Goal: Information Seeking & Learning: Learn about a topic

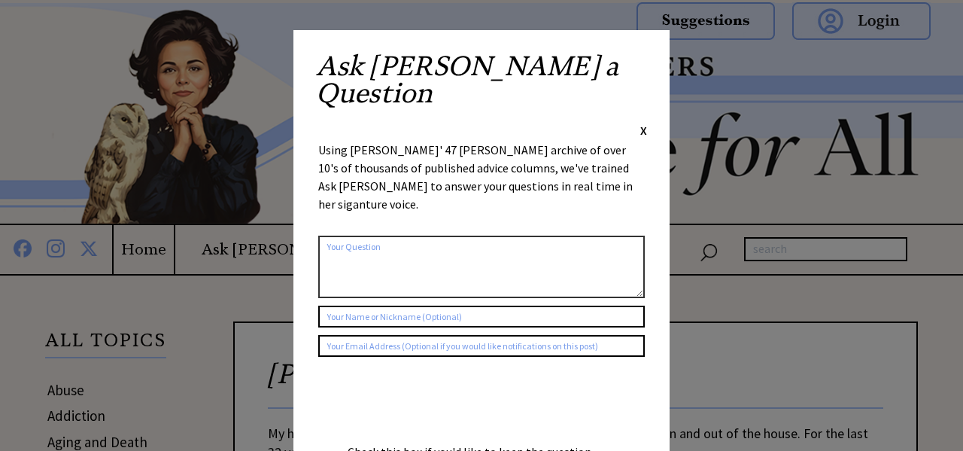
click at [643, 123] on span "X" at bounding box center [643, 130] width 7 height 15
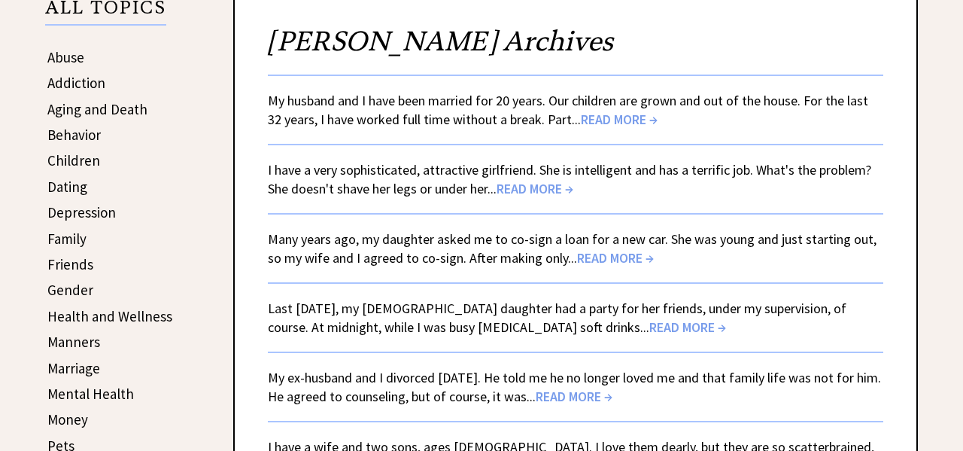
scroll to position [333, 0]
click at [581, 118] on span "READ MORE →" at bounding box center [619, 118] width 77 height 17
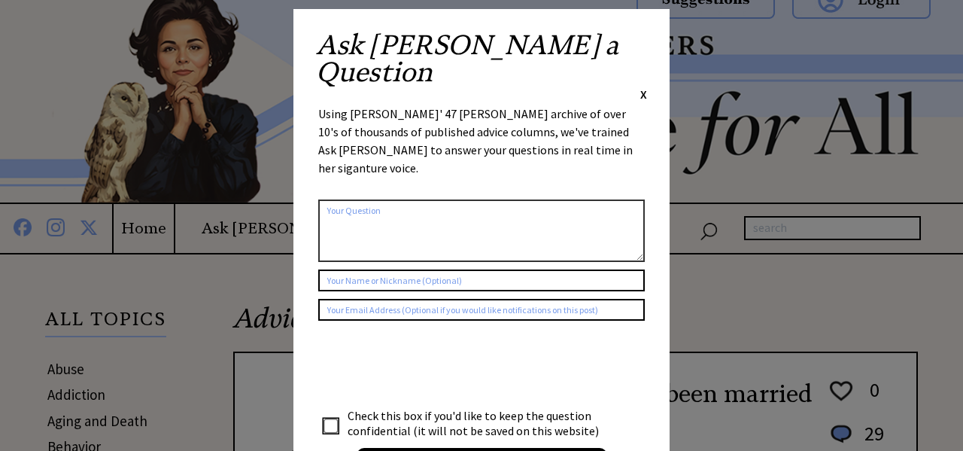
scroll to position [20, 0]
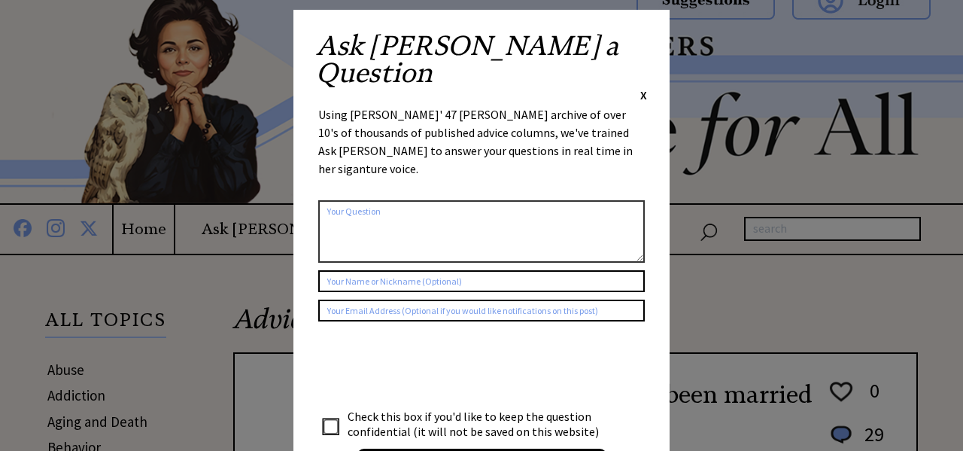
click at [644, 87] on span "X" at bounding box center [643, 94] width 7 height 15
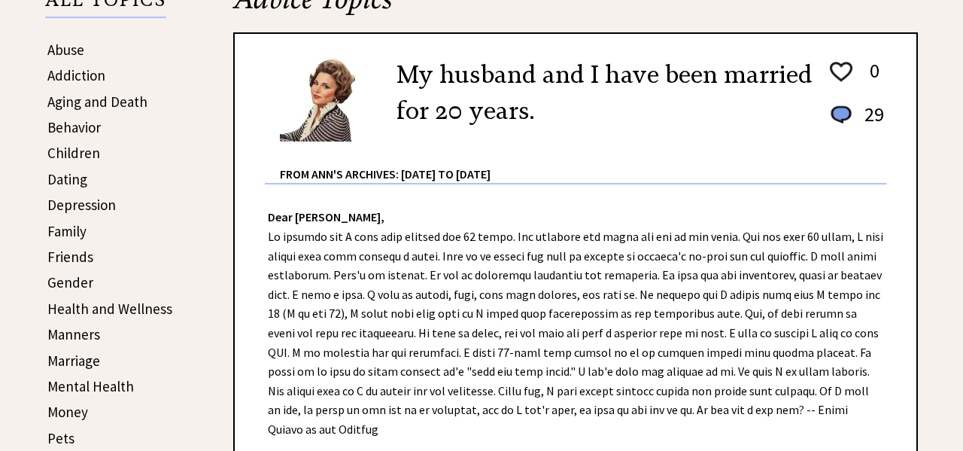
scroll to position [348, 0]
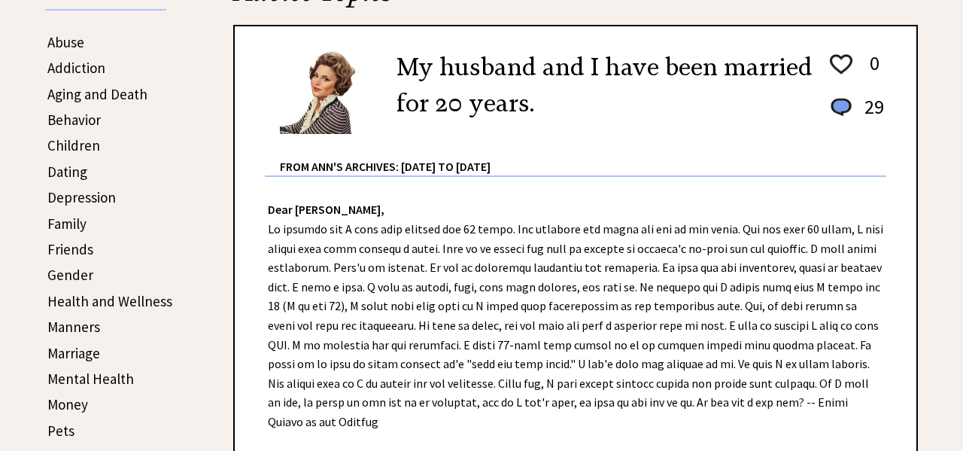
click at [123, 90] on link "Aging and Death" at bounding box center [97, 94] width 100 height 18
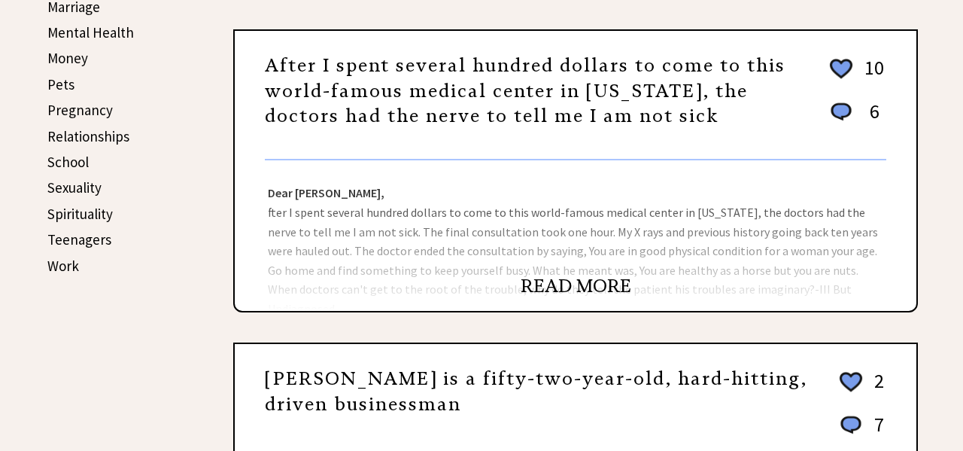
scroll to position [694, 0]
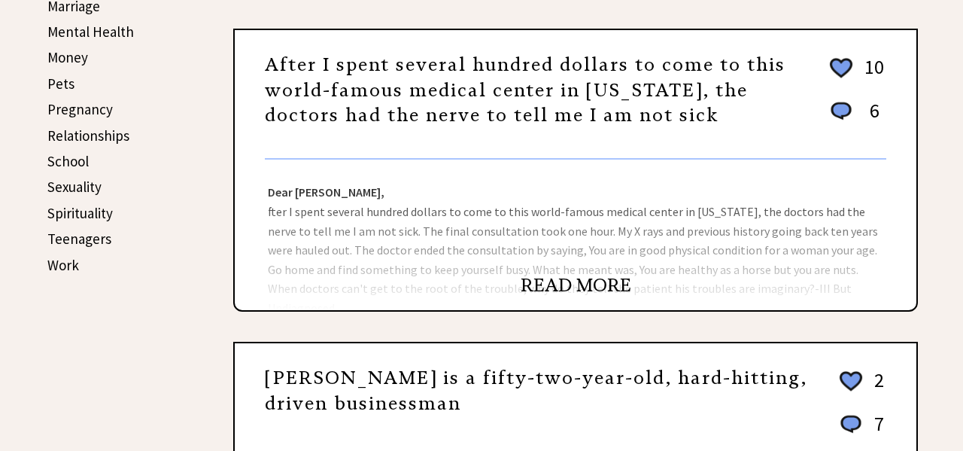
click at [581, 287] on link "READ MORE" at bounding box center [576, 285] width 111 height 23
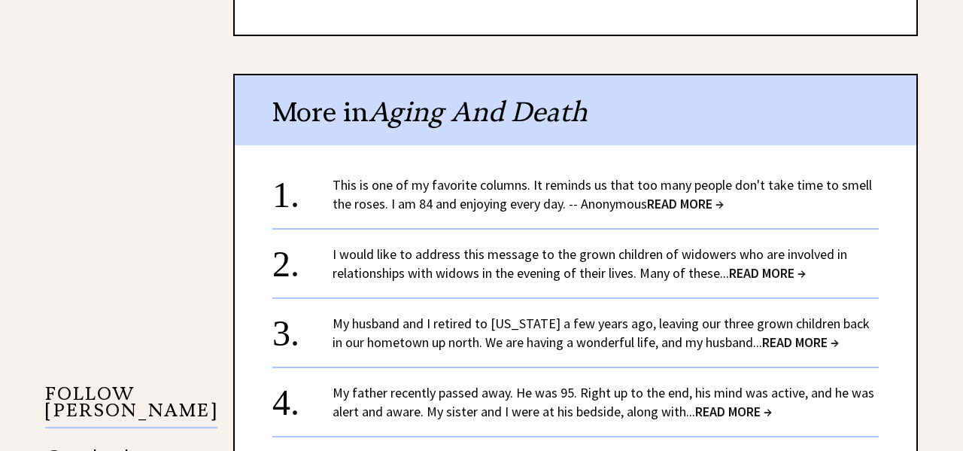
scroll to position [1148, 0]
click at [680, 194] on span "READ MORE →" at bounding box center [685, 202] width 77 height 17
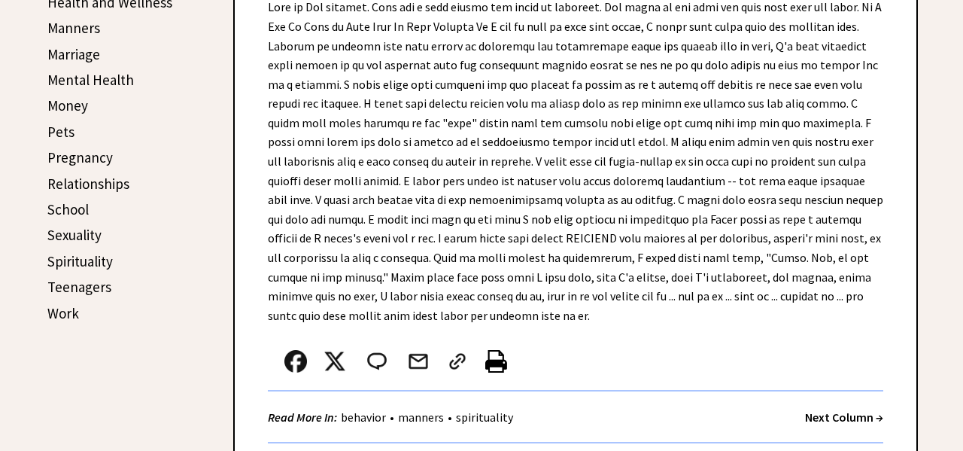
scroll to position [648, 0]
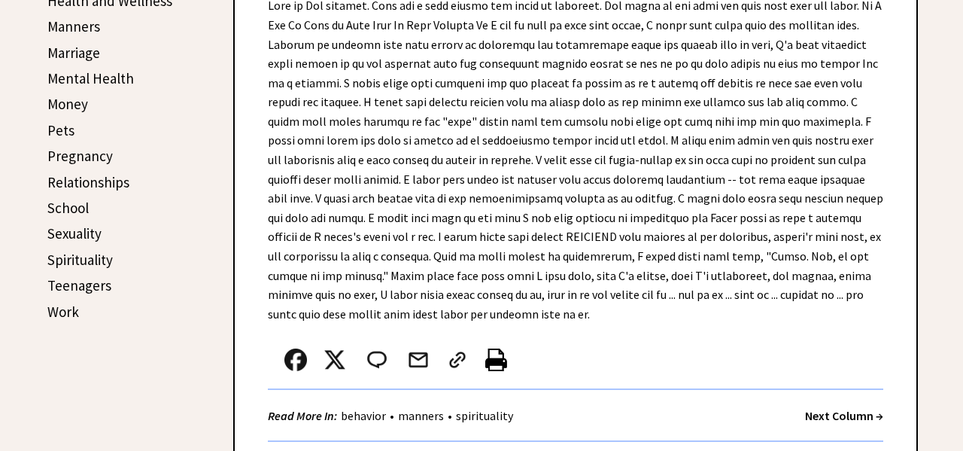
click at [72, 52] on link "Marriage" at bounding box center [73, 53] width 53 height 18
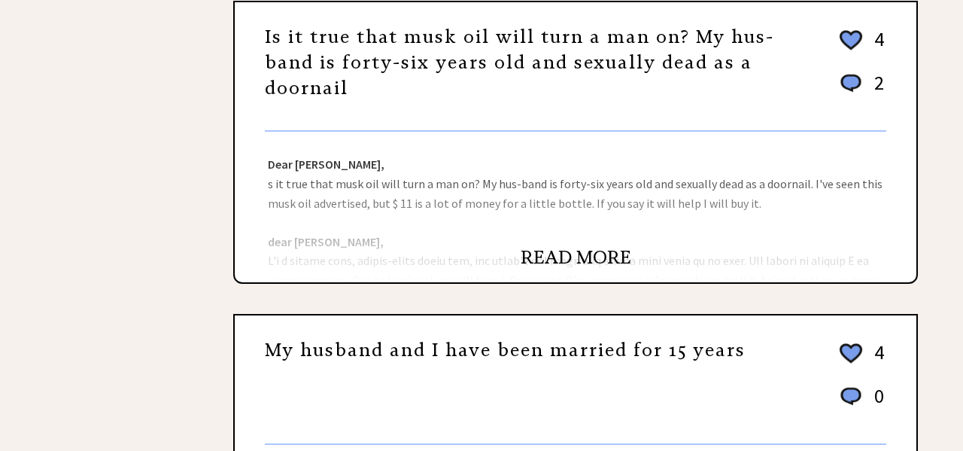
scroll to position [389, 0]
click at [557, 255] on link "READ MORE" at bounding box center [576, 256] width 111 height 23
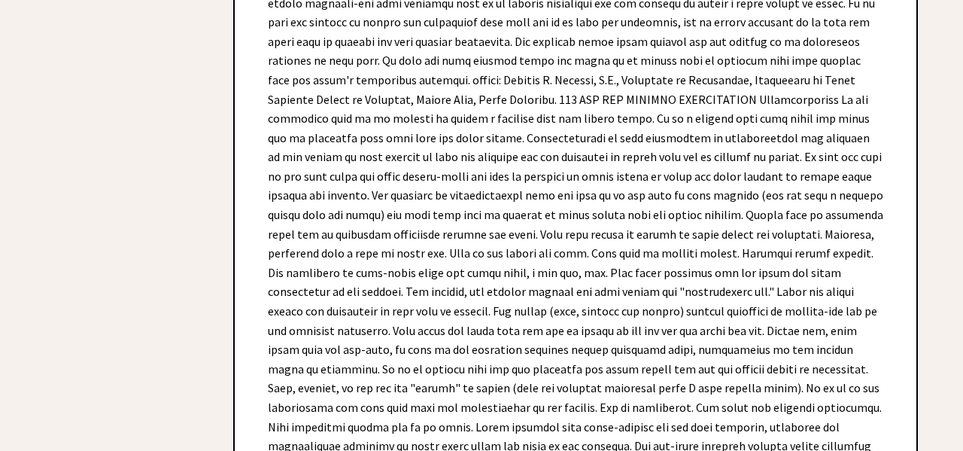
scroll to position [6861, 0]
